Goal: Communication & Community: Share content

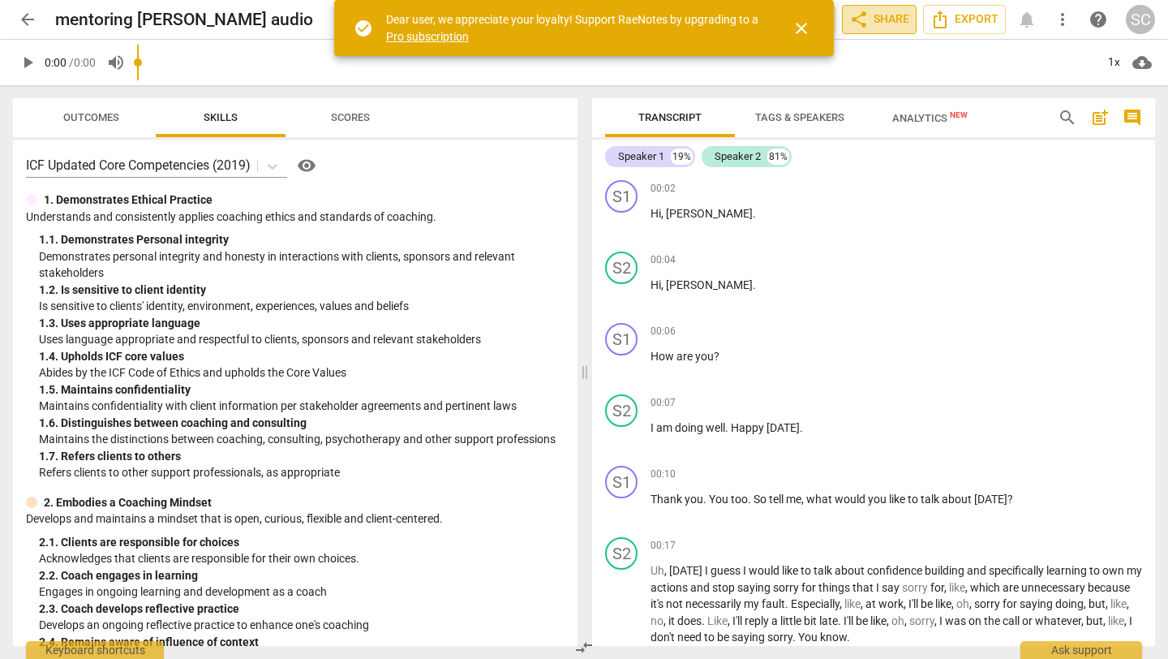
click at [905, 24] on span "share Share" at bounding box center [880, 19] width 60 height 19
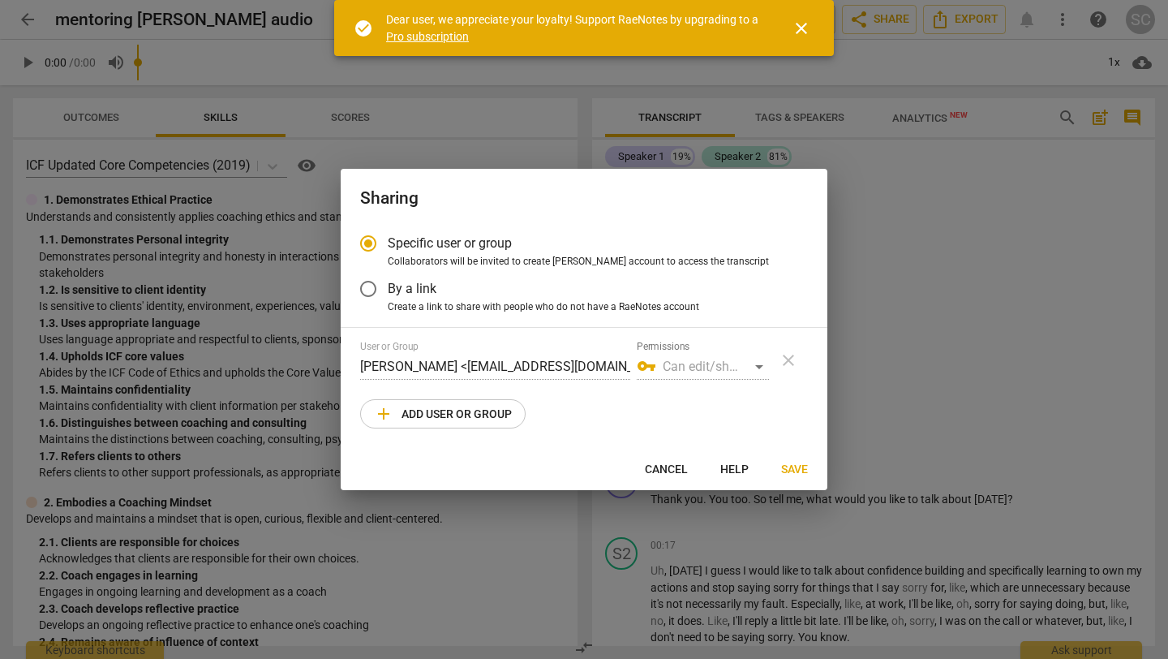
click at [493, 411] on span "add Add user or group" at bounding box center [443, 413] width 138 height 19
radio input "false"
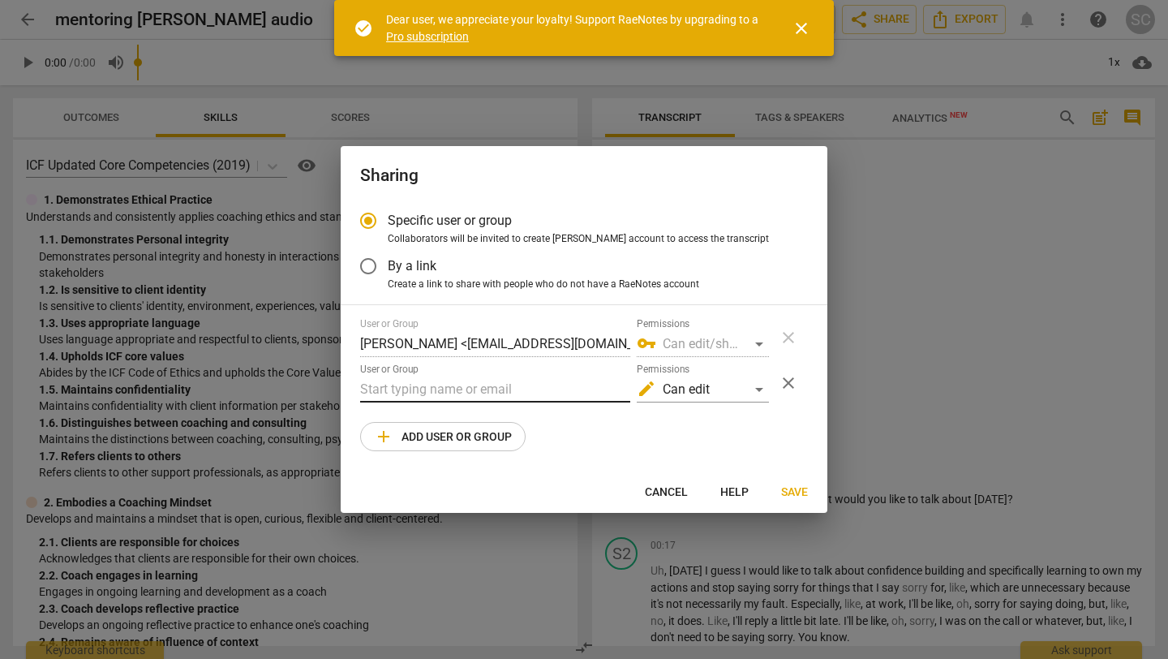
click at [489, 388] on input "text" at bounding box center [495, 389] width 270 height 26
paste input "[EMAIL_ADDRESS][DOMAIN_NAME]"
type input "[EMAIL_ADDRESS][DOMAIN_NAME]"
click at [798, 491] on span "Save" at bounding box center [794, 492] width 27 height 16
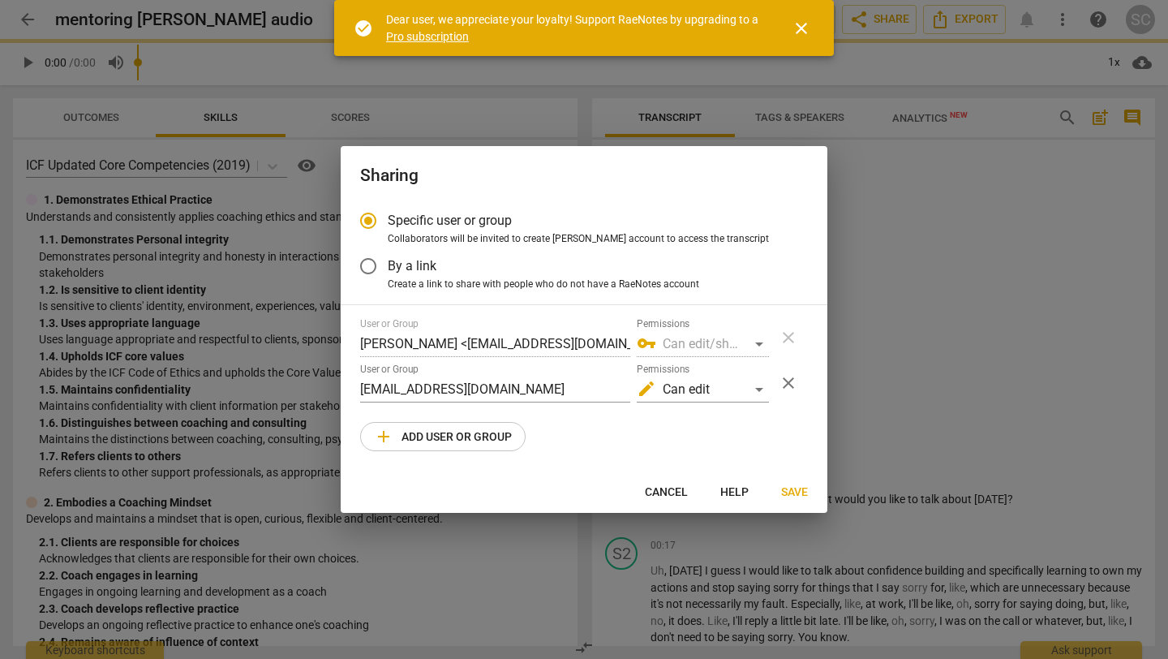
radio input "false"
type input "[PERSON_NAME] <[PERSON_NAME][EMAIL_ADDRESS][PERSON_NAME][DOMAIN_NAME]>"
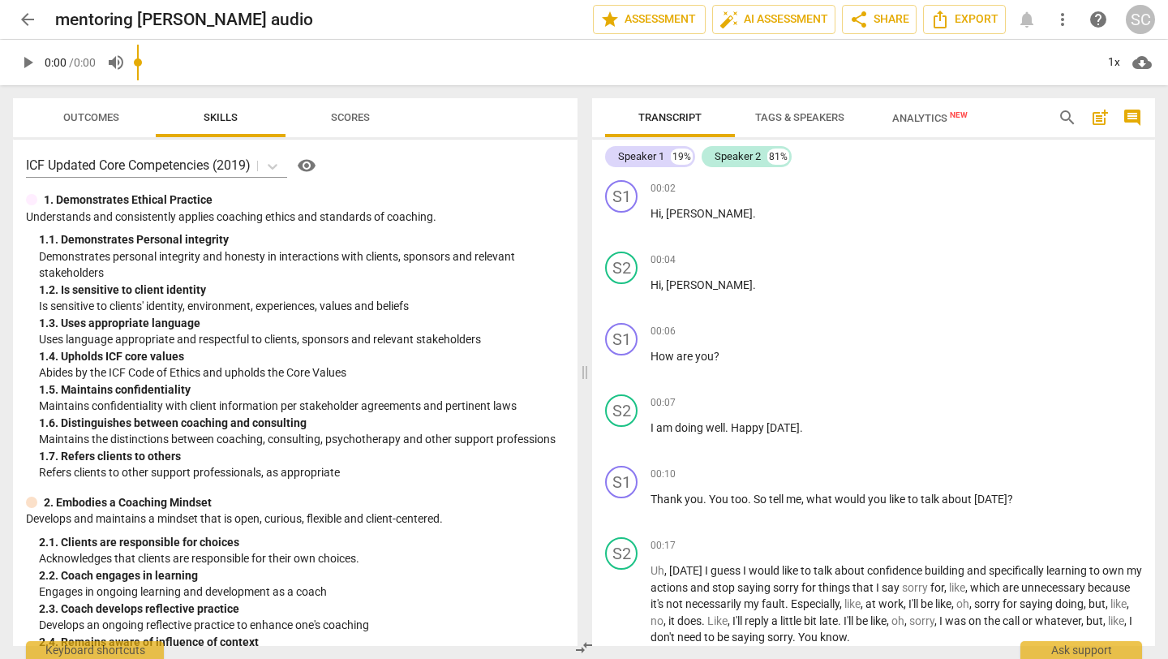
click at [833, 110] on span "Tags & Speakers" at bounding box center [800, 118] width 128 height 22
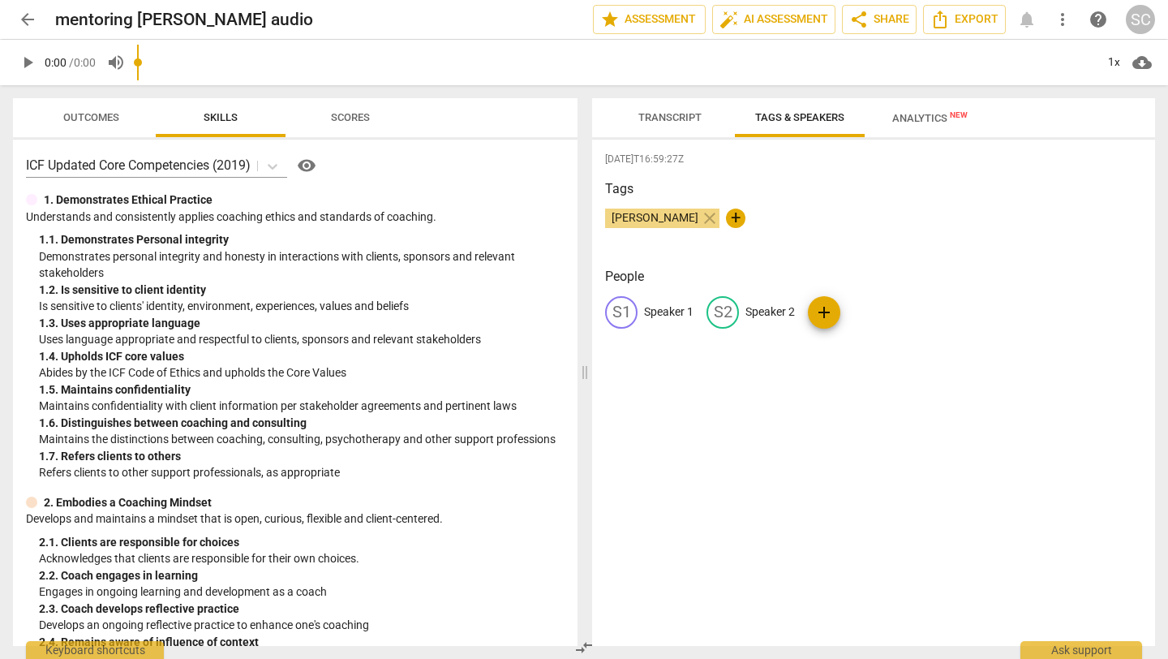
click at [686, 312] on p "Speaker 1" at bounding box center [668, 311] width 49 height 17
type input "coach"
click at [834, 307] on div "edit Speaker 2" at bounding box center [856, 312] width 88 height 32
type input "c"
type input "coachee"
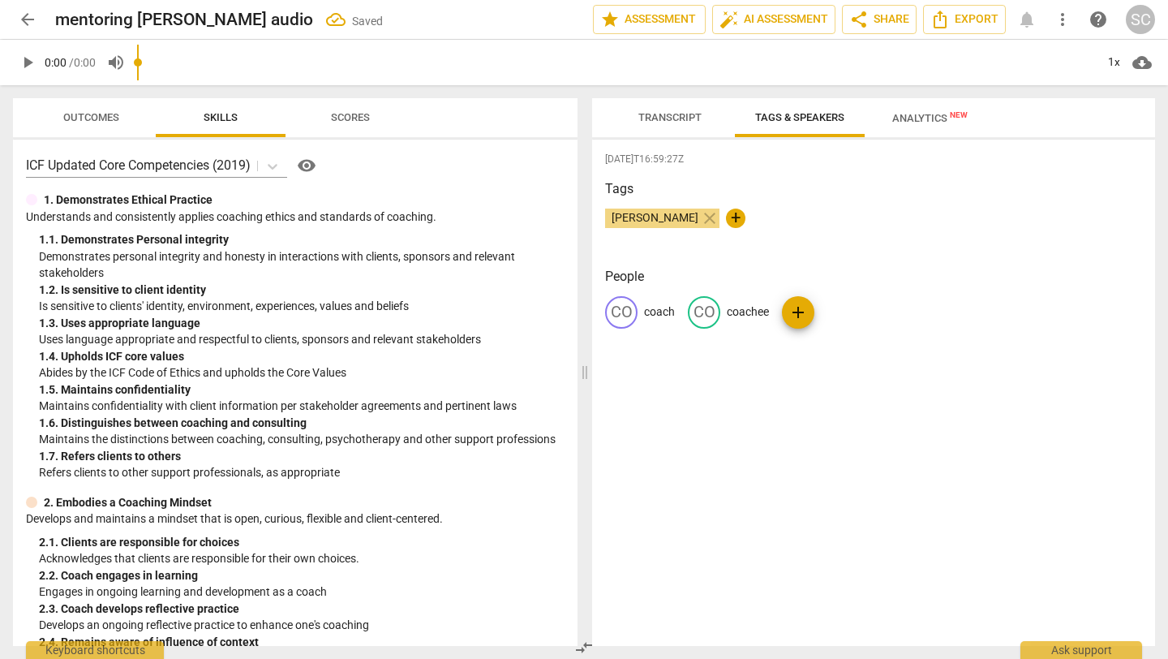
click at [936, 110] on span "Analytics New" at bounding box center [930, 117] width 114 height 24
